Goal: Information Seeking & Learning: Learn about a topic

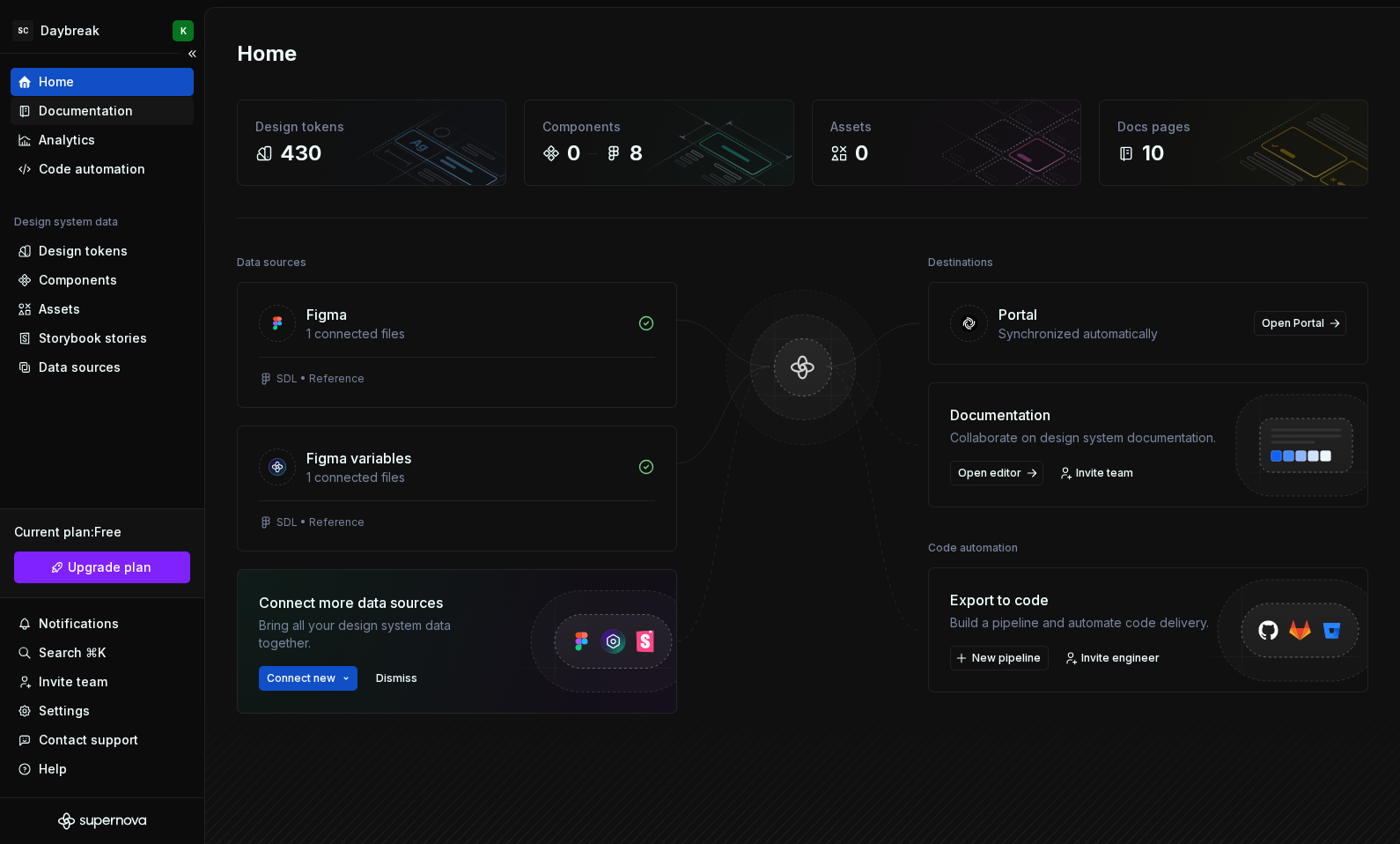
click at [63, 117] on div "Documentation" at bounding box center [86, 111] width 94 height 18
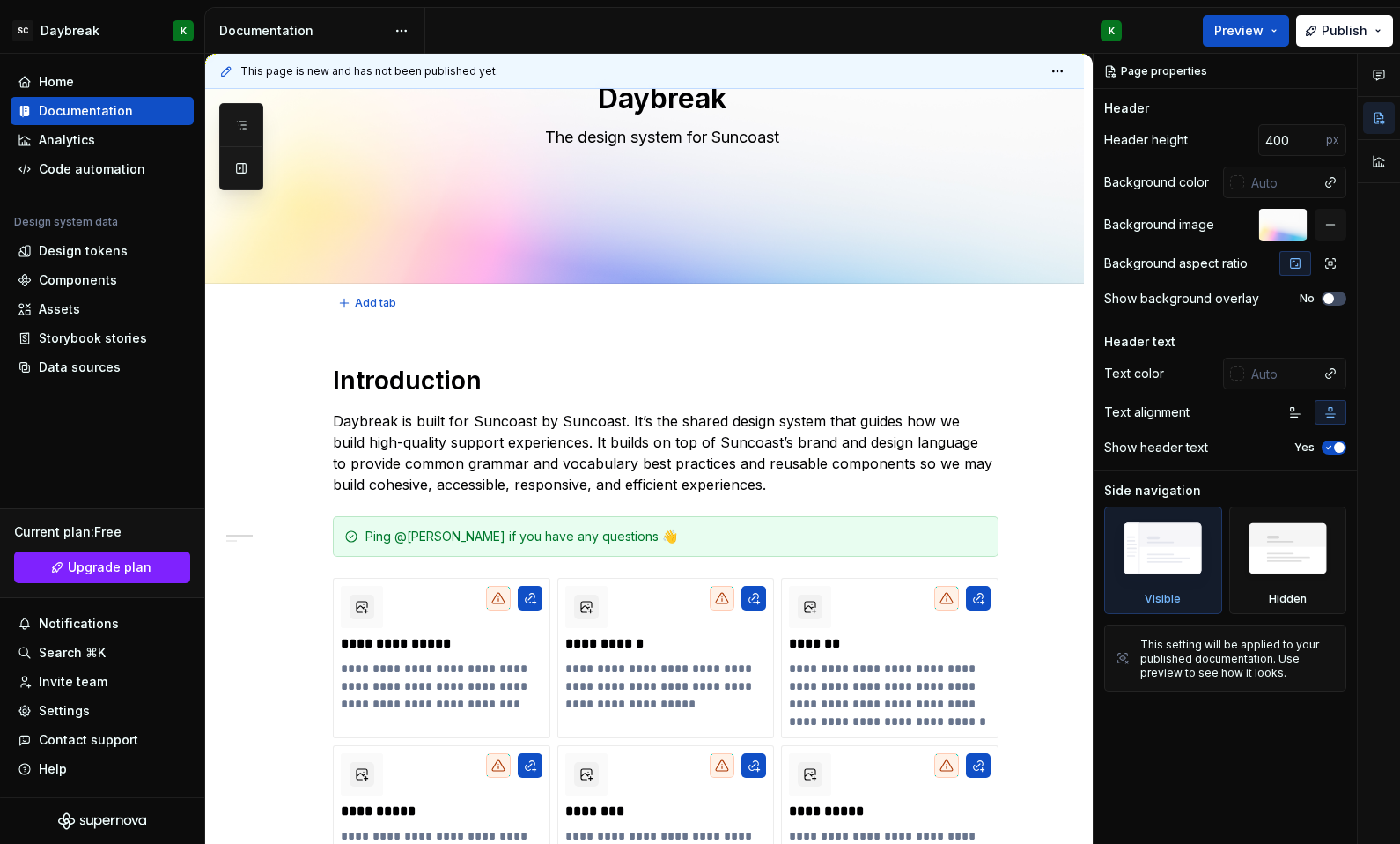
type textarea "*"
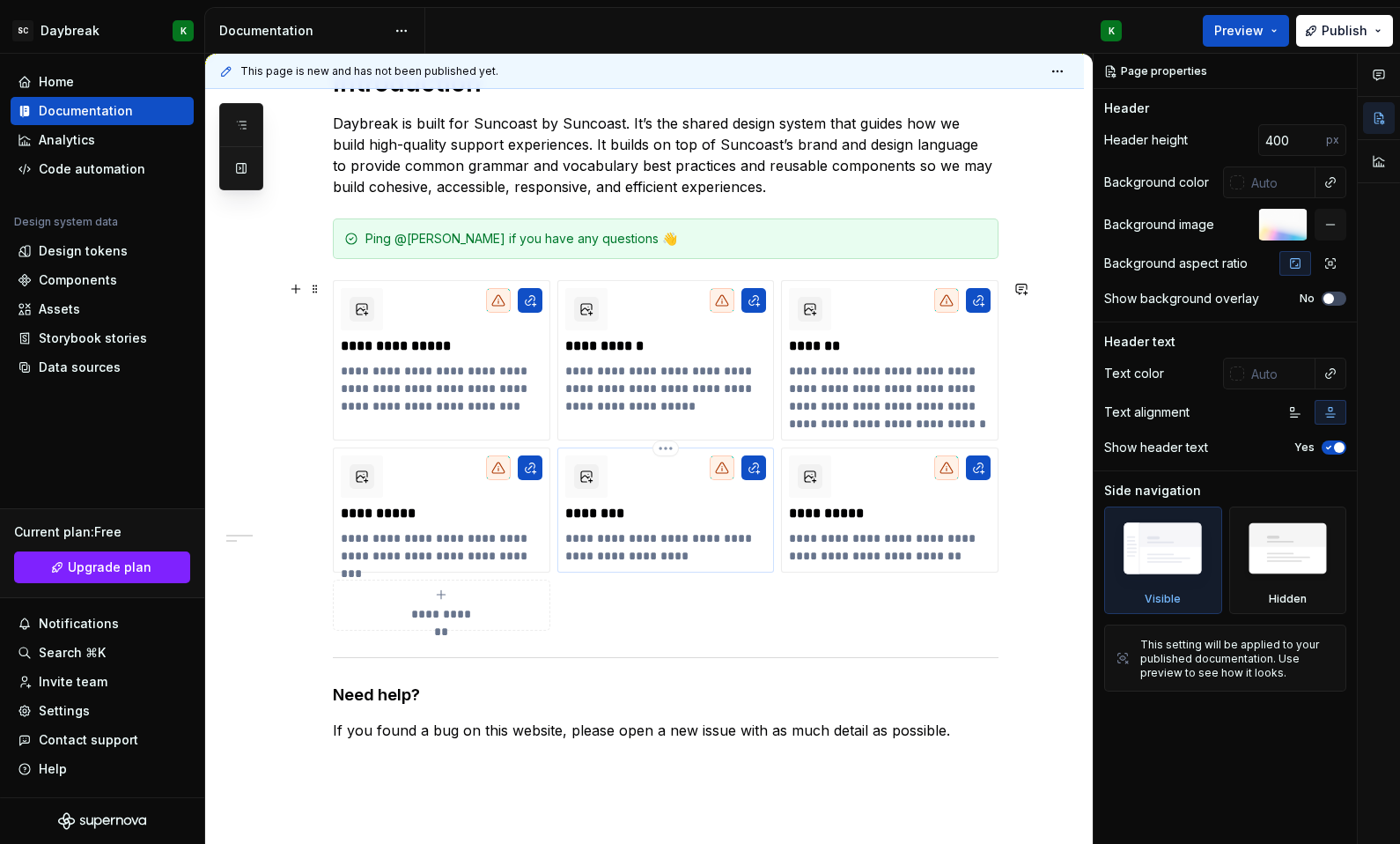
scroll to position [472, 0]
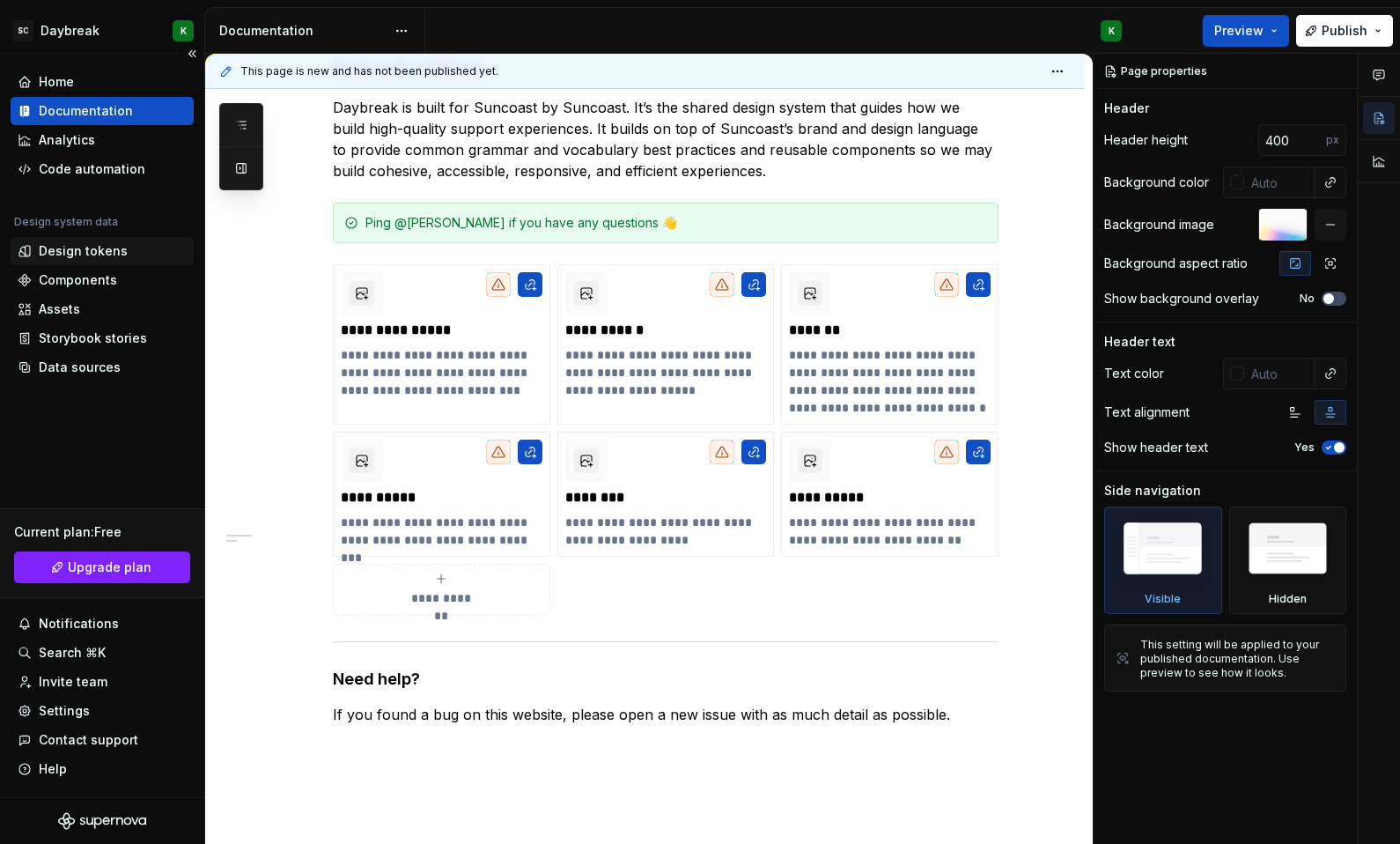
click at [113, 251] on div "Design tokens" at bounding box center [83, 250] width 89 height 18
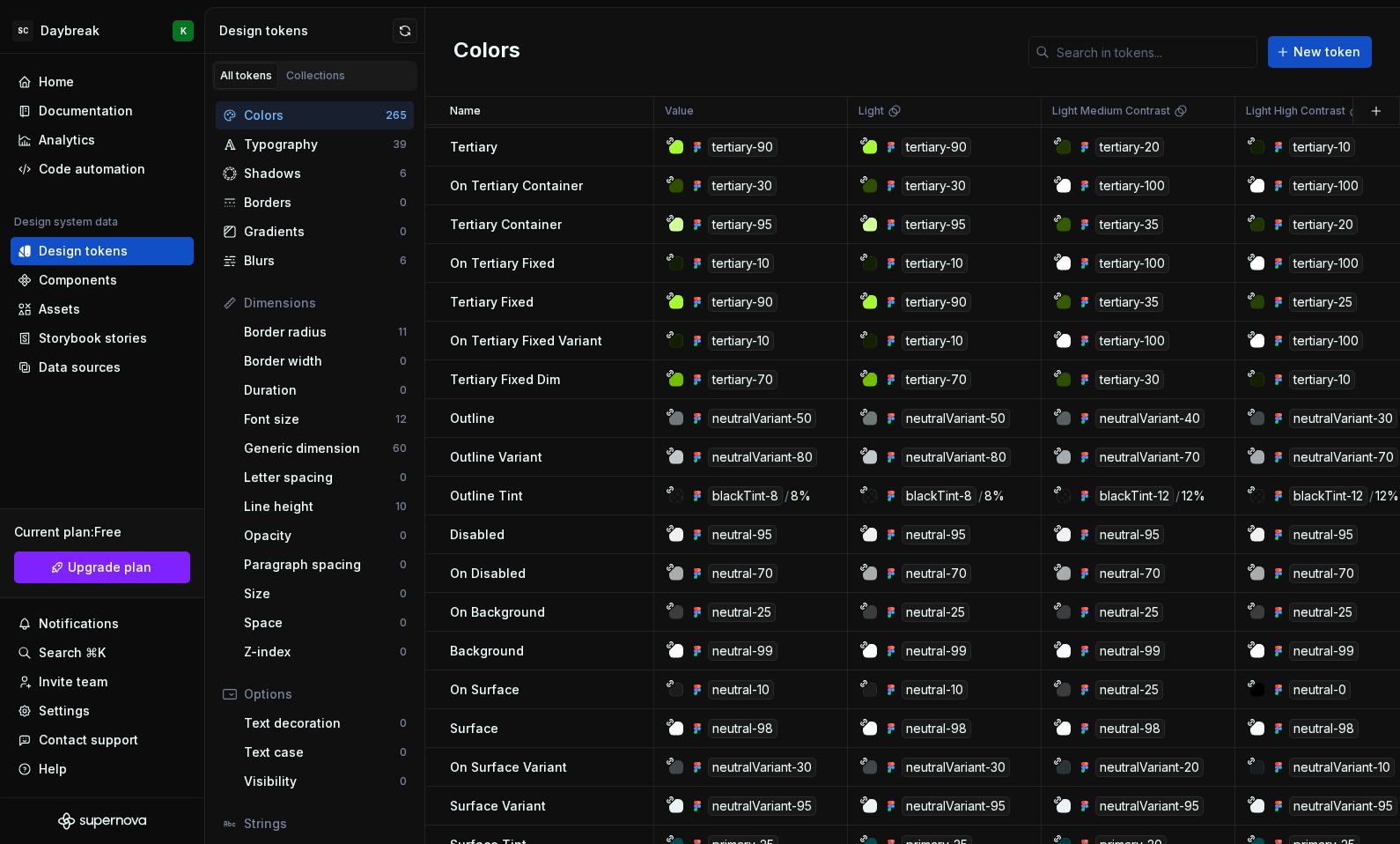
scroll to position [764, 0]
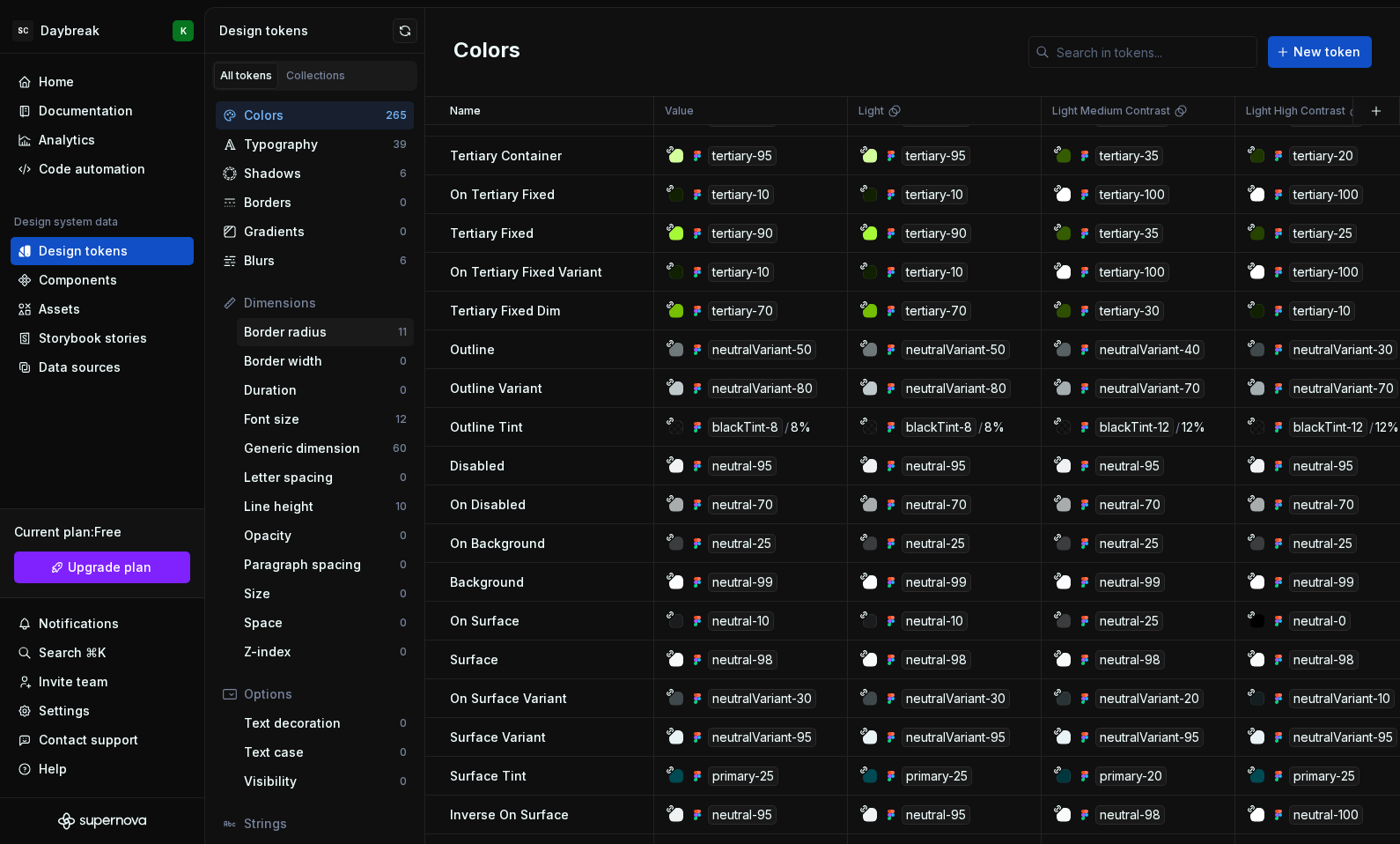
click at [330, 333] on div "Border radius" at bounding box center [320, 332] width 154 height 18
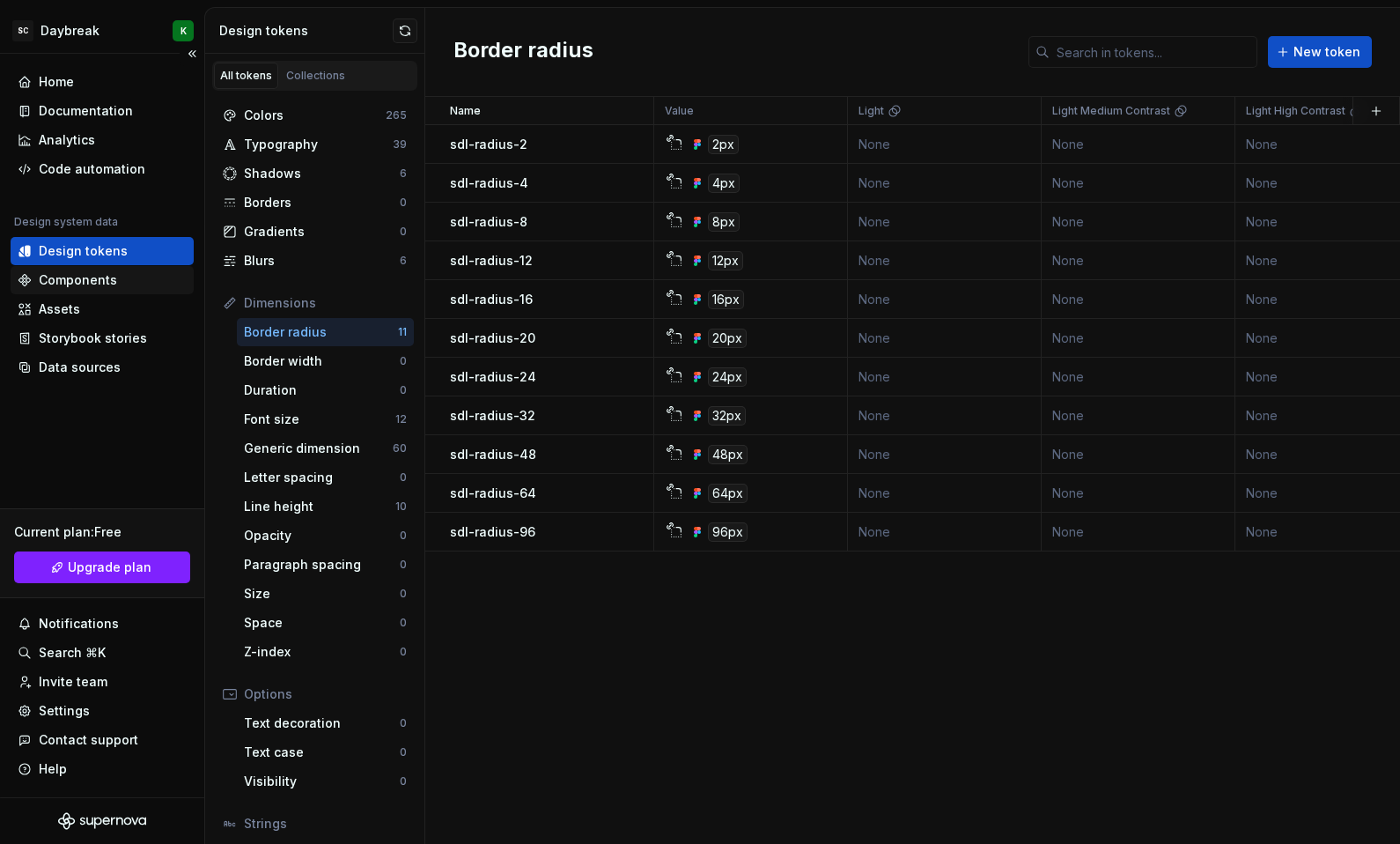
click at [67, 275] on div "Components" at bounding box center [78, 280] width 78 height 18
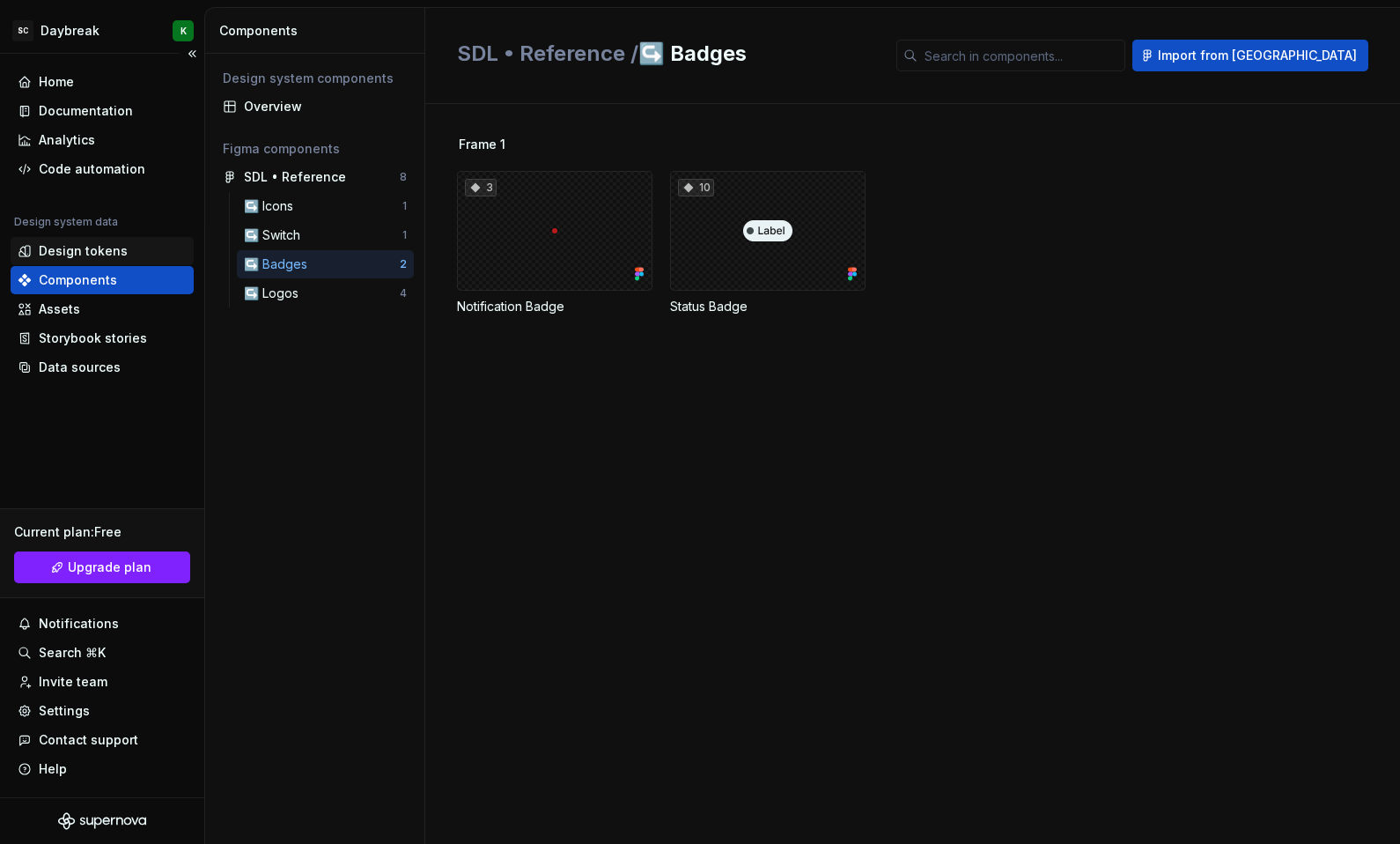
click at [85, 249] on div "Design tokens" at bounding box center [83, 250] width 89 height 18
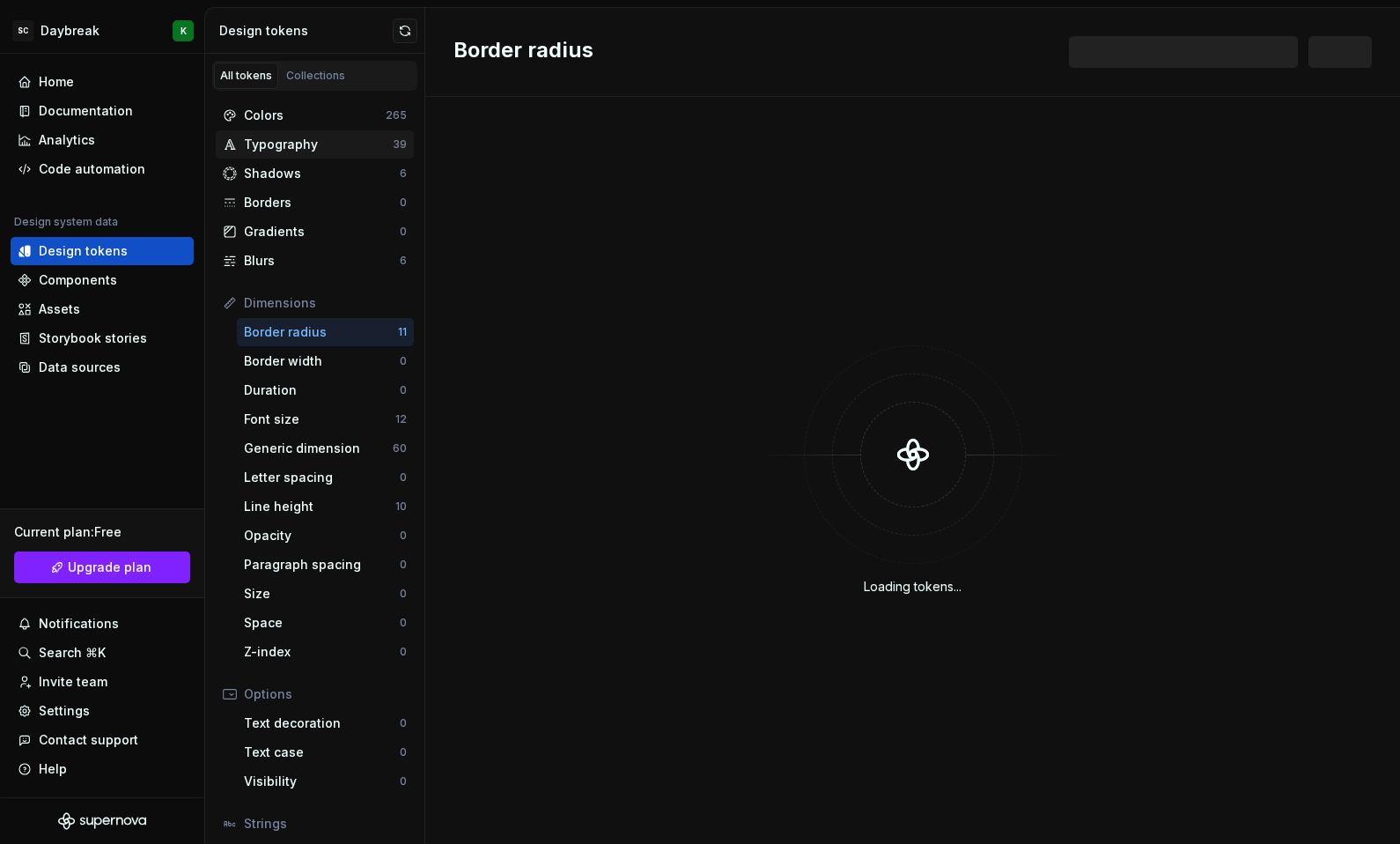
click at [274, 146] on div "Typography" at bounding box center [317, 144] width 149 height 18
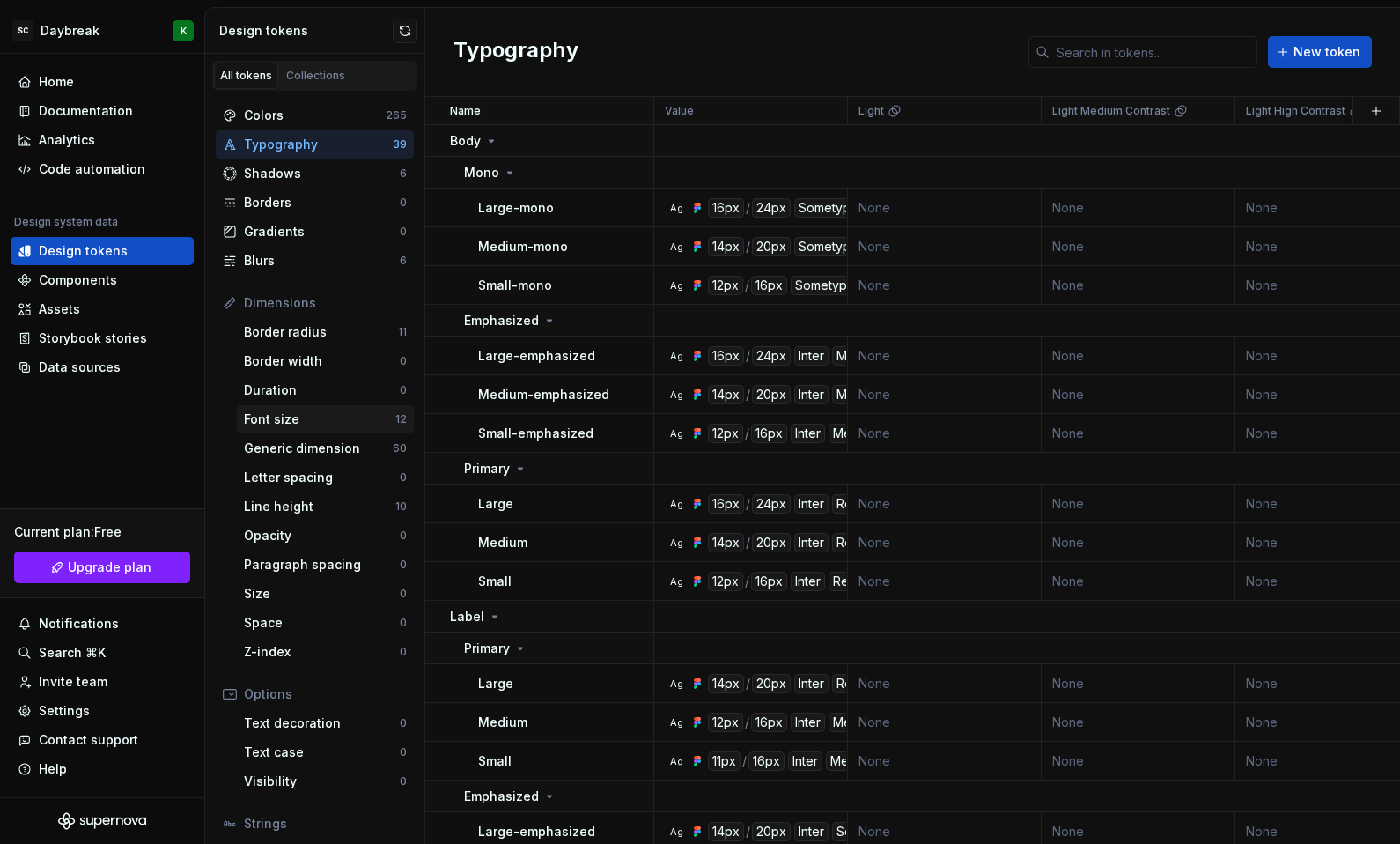
click at [341, 413] on div "Font size" at bounding box center [319, 419] width 151 height 18
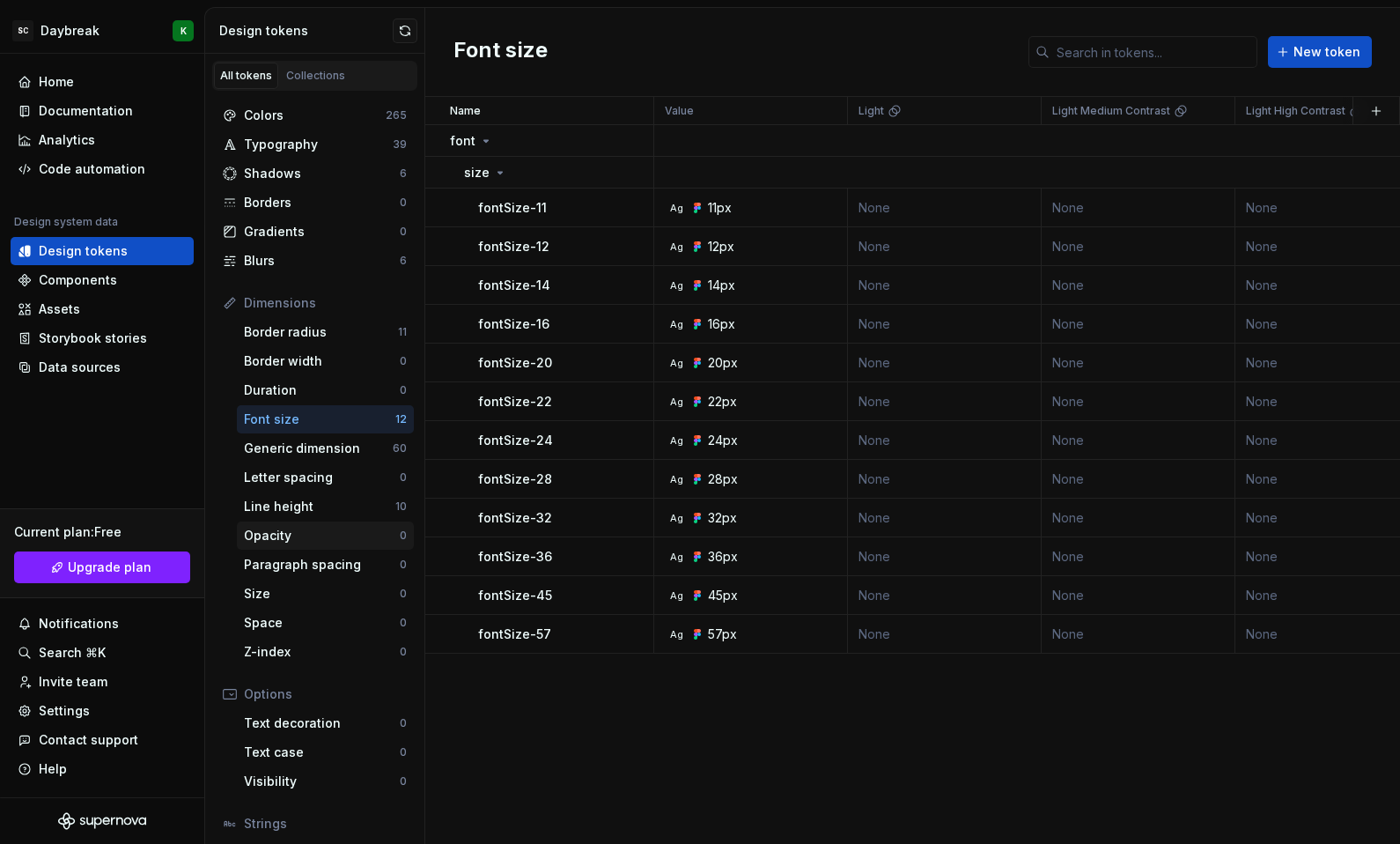
scroll to position [121, 0]
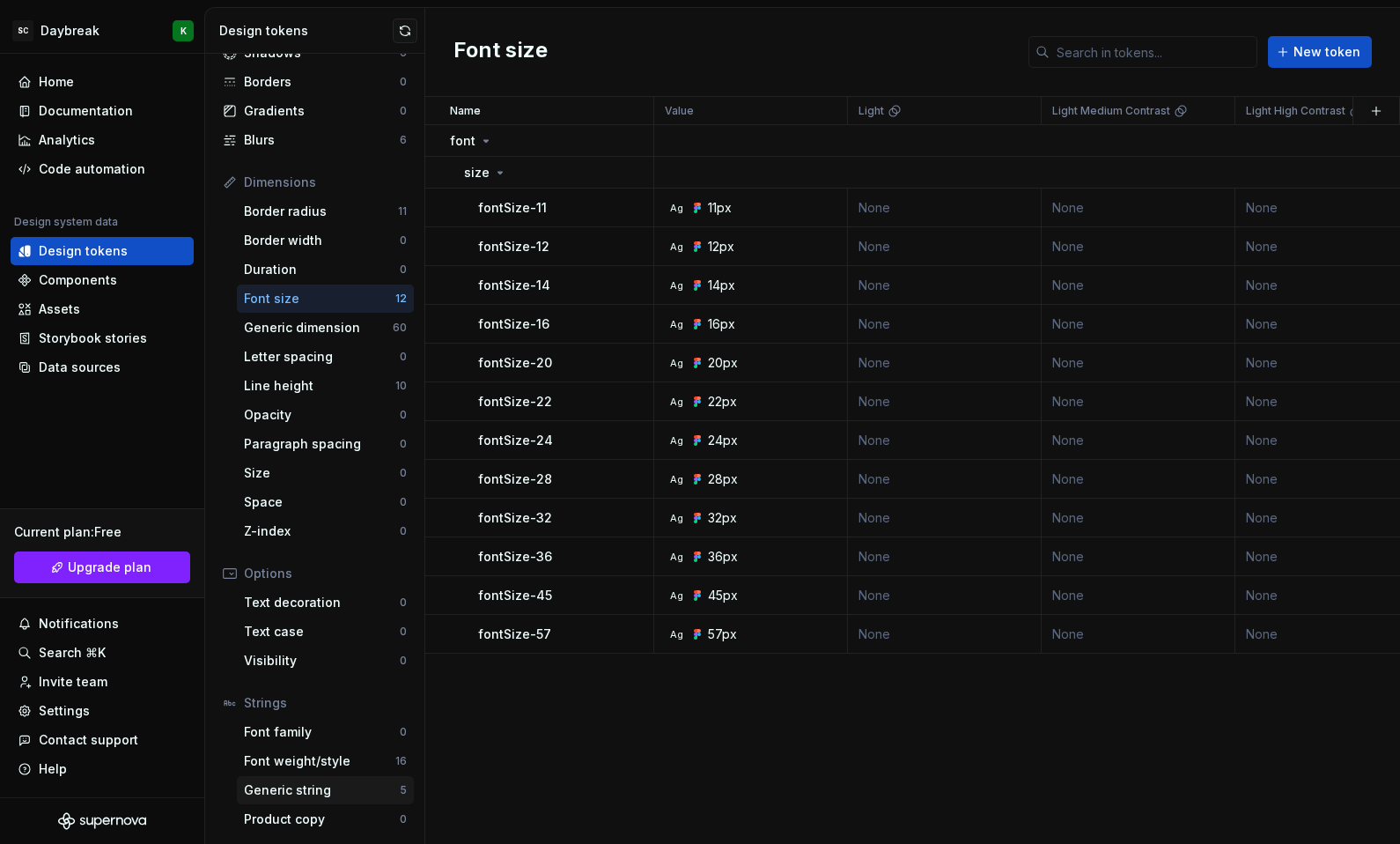
click at [325, 792] on div "Generic string" at bounding box center [321, 790] width 156 height 18
